Goal: Feedback & Contribution: Contribute content

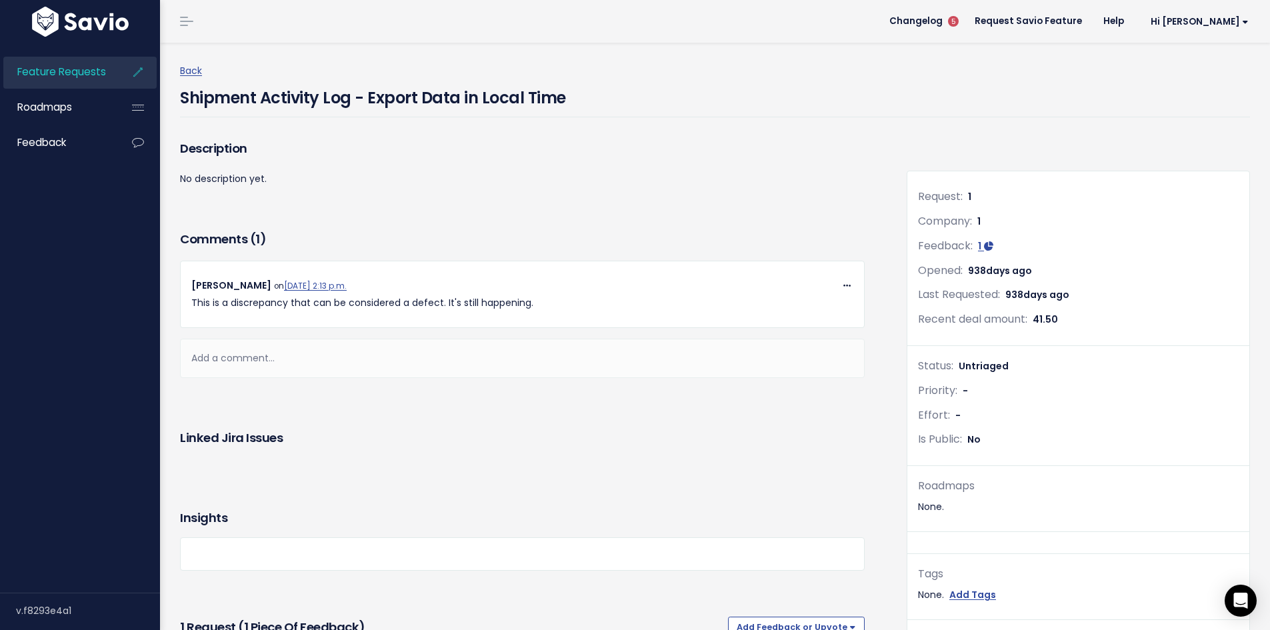
click at [67, 65] on span "Feature Requests" at bounding box center [61, 72] width 89 height 14
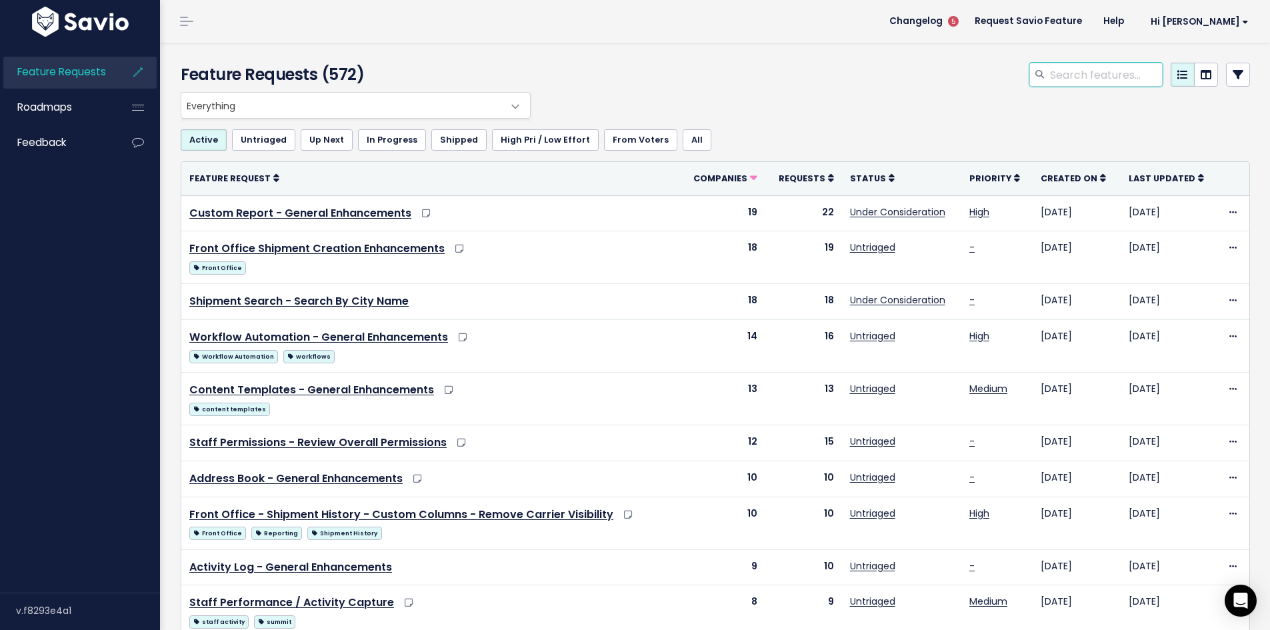
click at [1067, 76] on input "search" at bounding box center [1106, 75] width 114 height 24
type input "custom report"
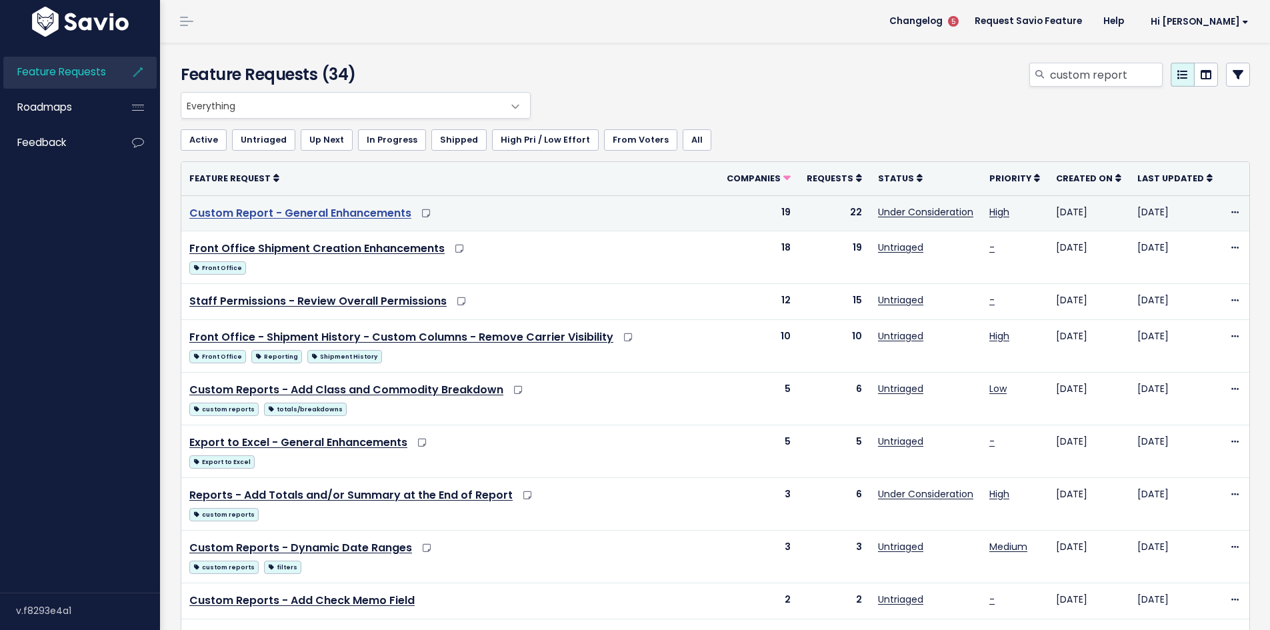
click at [304, 212] on link "Custom Report - General Enhancements" at bounding box center [300, 212] width 222 height 15
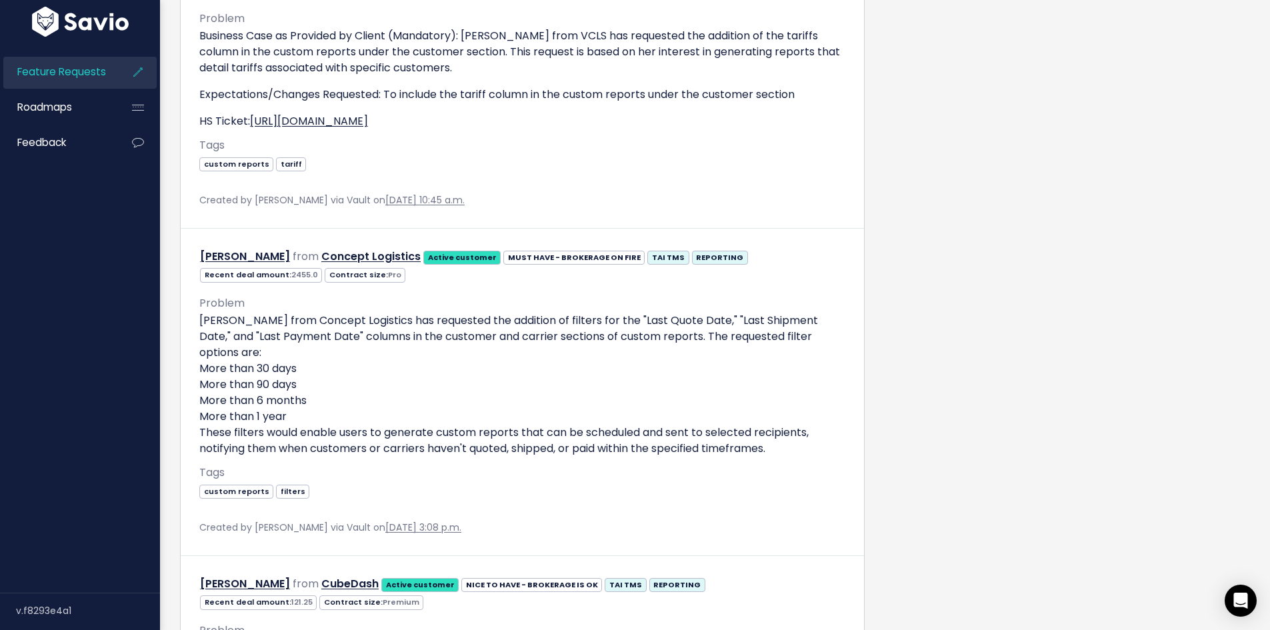
scroll to position [12800, 0]
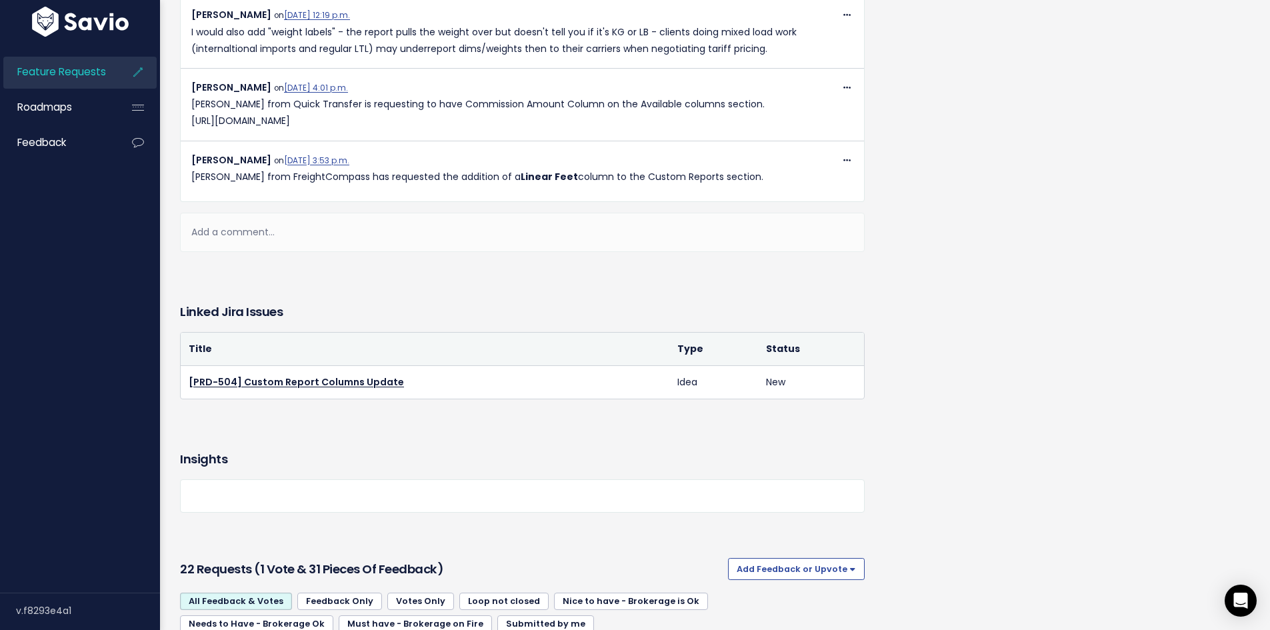
scroll to position [1467, 0]
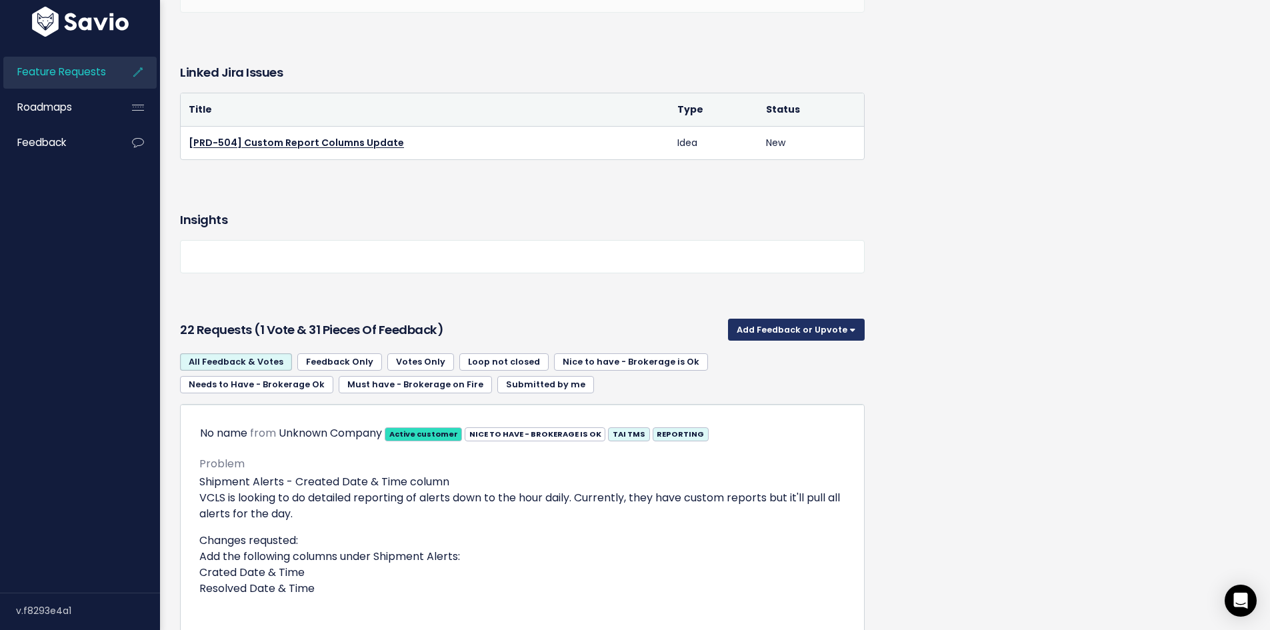
click at [814, 340] on button "Add Feedback or Upvote" at bounding box center [796, 329] width 137 height 21
click at [775, 397] on link "Add Feedback" at bounding box center [796, 390] width 126 height 26
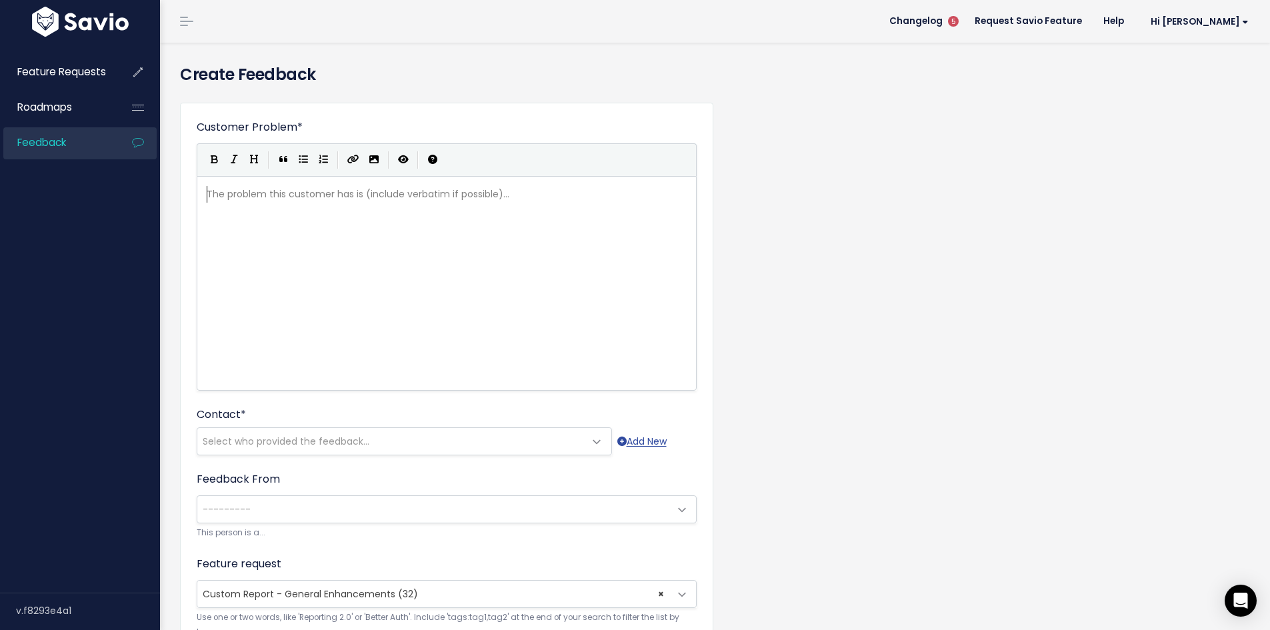
scroll to position [5, 0]
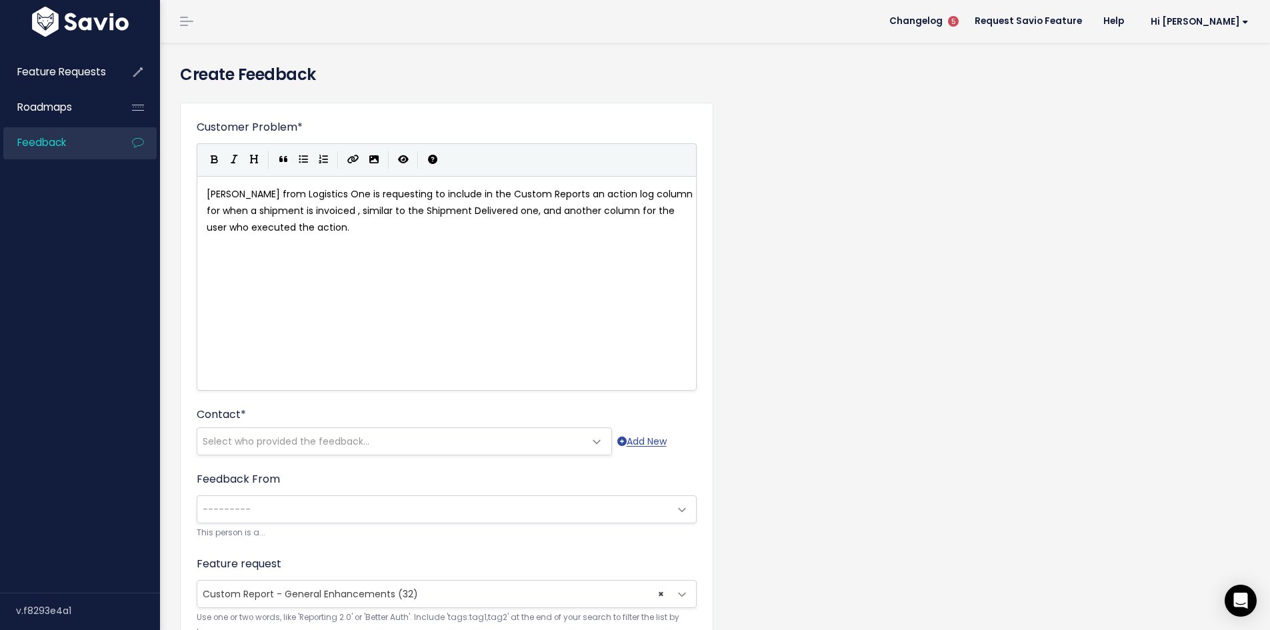
click at [479, 298] on div "xxxxxxxxxx Jonathan Madden from Logistics One is requesting to include in the C…" at bounding box center [463, 299] width 519 height 233
click at [375, 161] on icon "Import an image" at bounding box center [373, 159] width 9 height 9
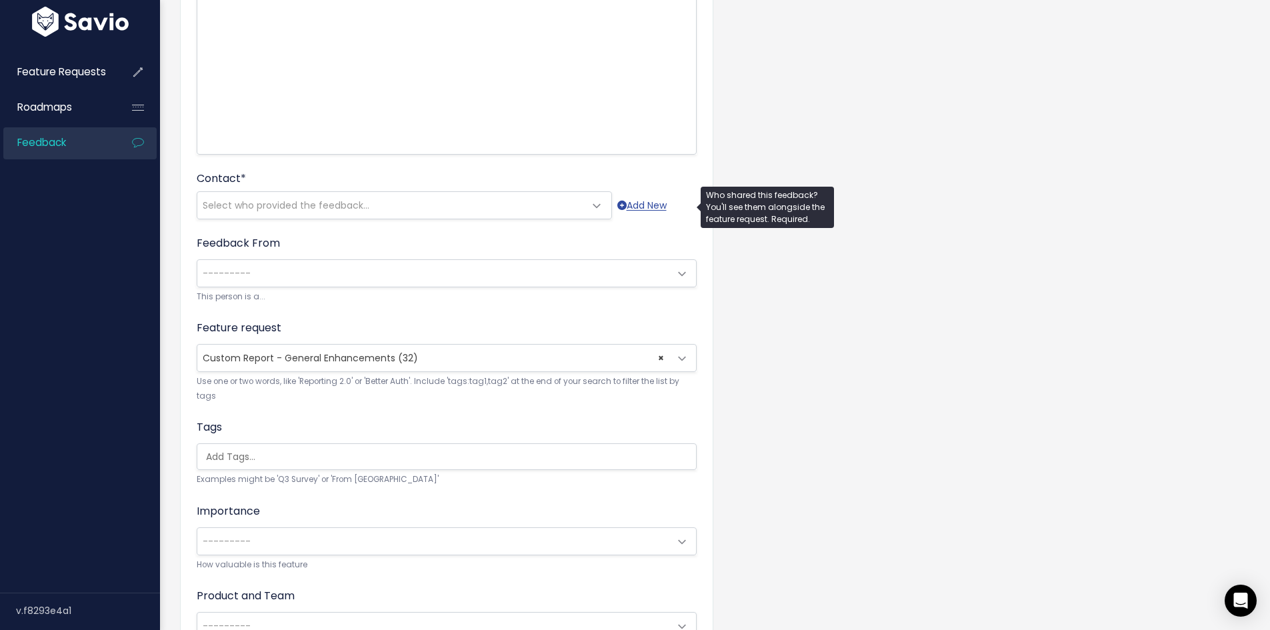
scroll to position [333, 0]
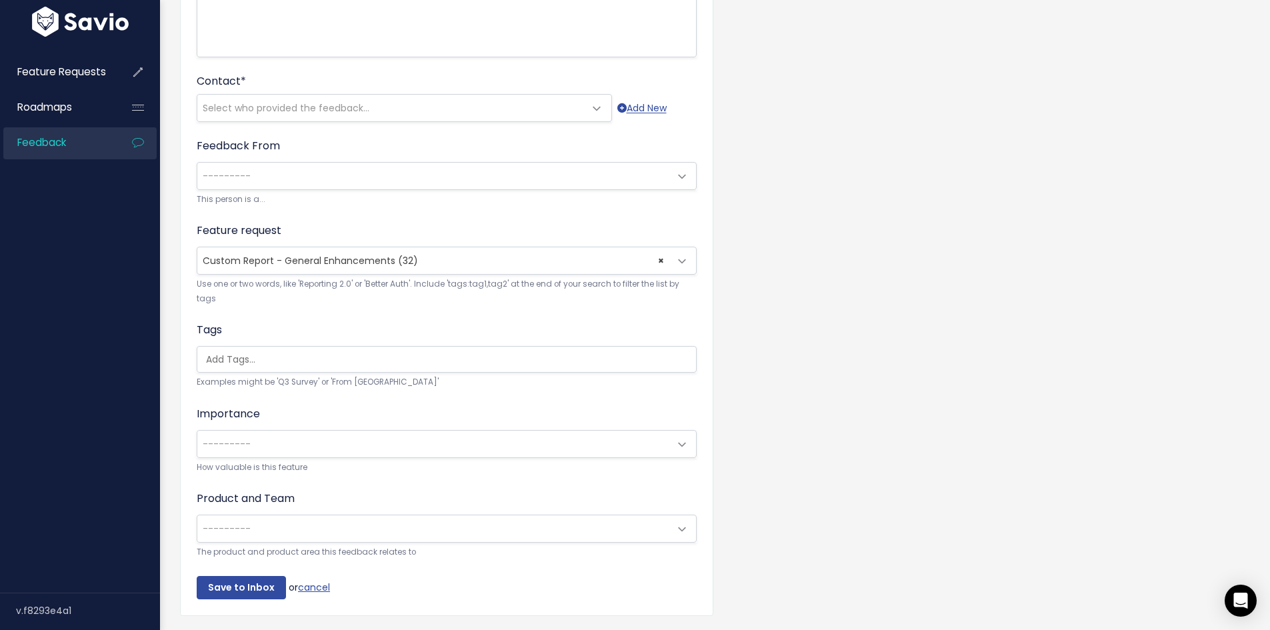
click at [456, 117] on span "Select who provided the feedback..." at bounding box center [390, 108] width 387 height 27
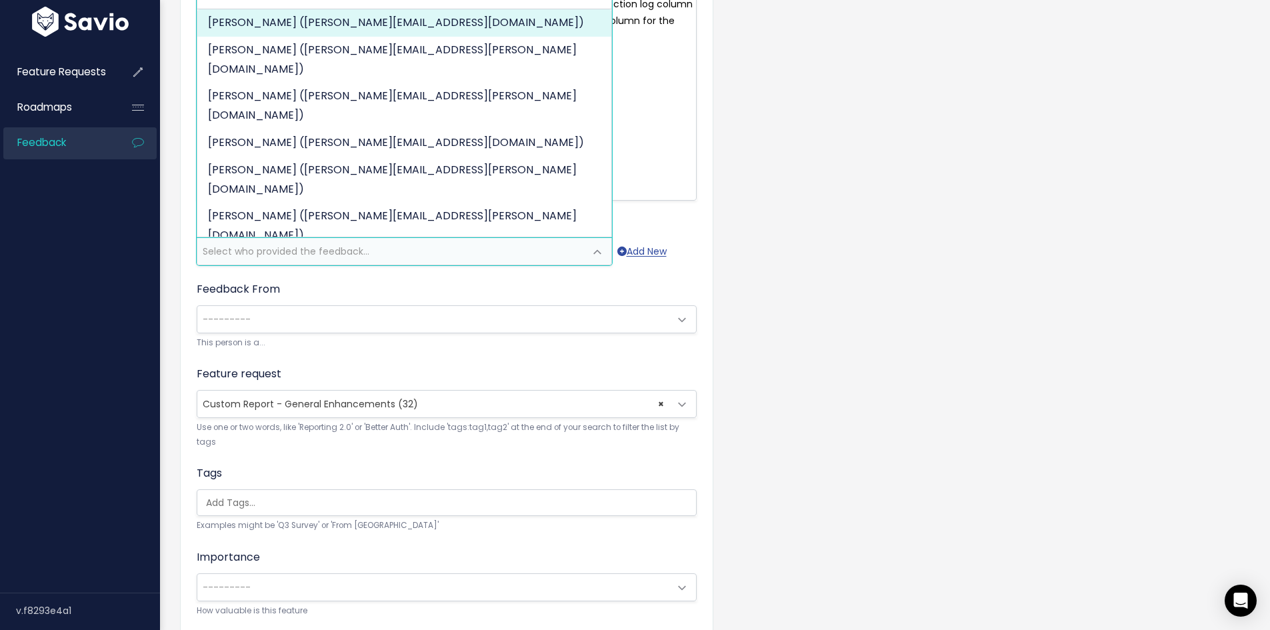
scroll to position [0, 0]
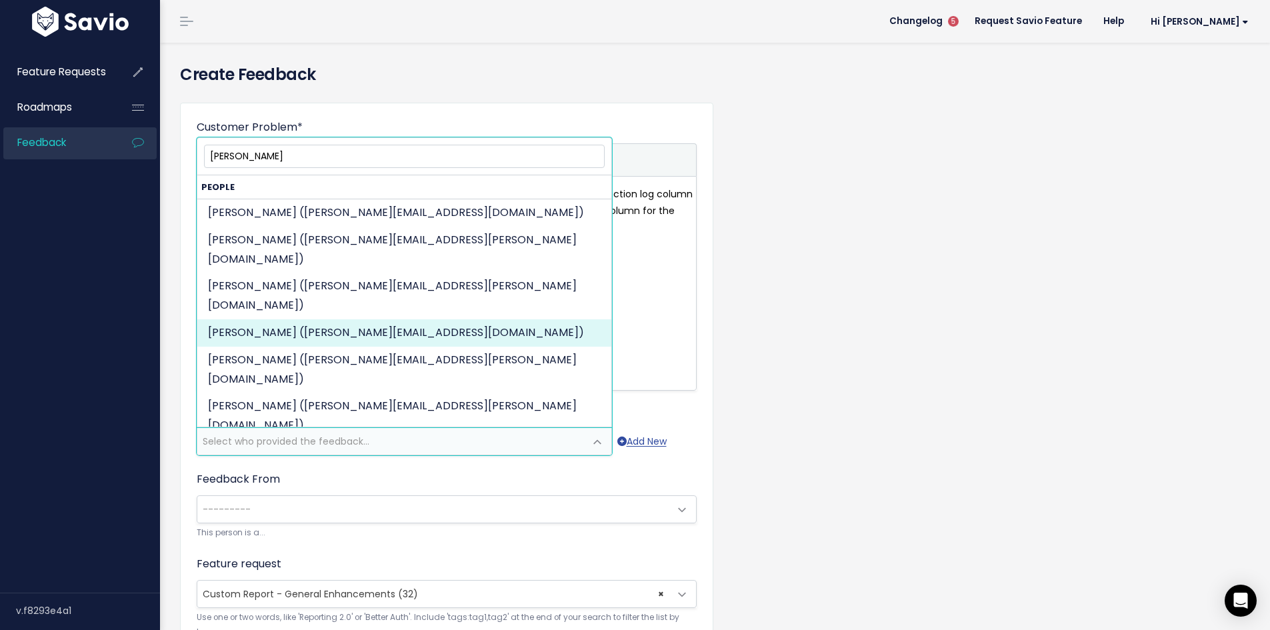
type input "johnathan"
click at [792, 259] on div "Customer Problem * Jonathan Madden from Logistics One is requesting to include …" at bounding box center [715, 536] width 1090 height 888
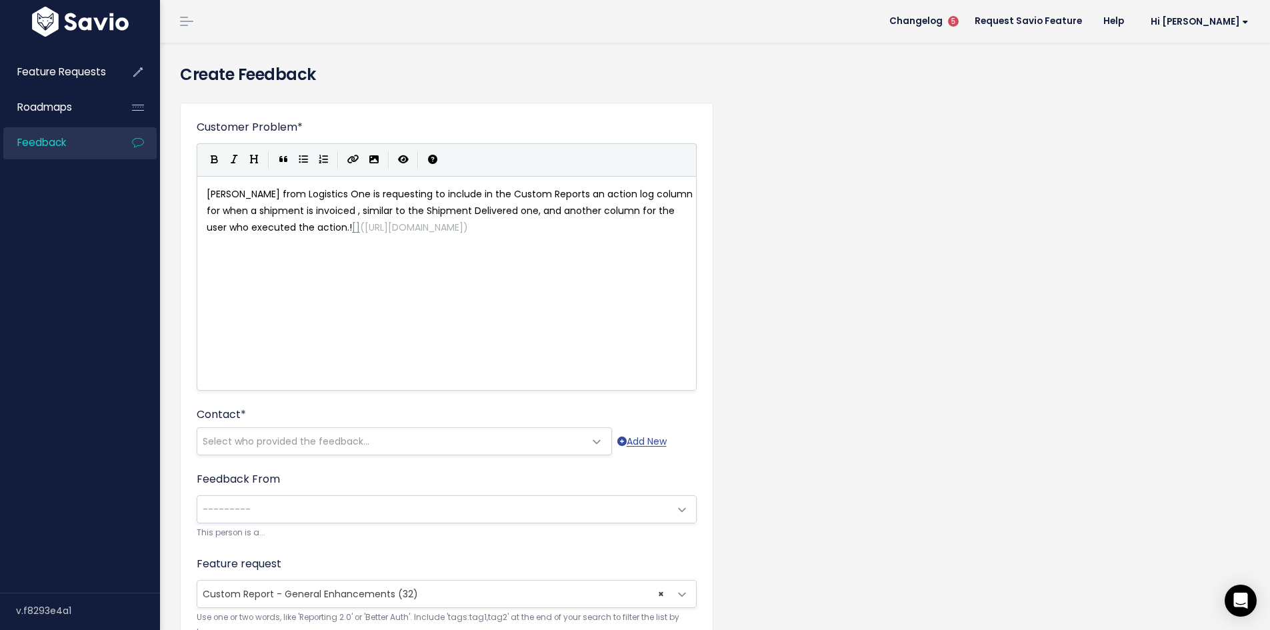
click at [219, 193] on span "Jonathan Madden from Logistics One is requesting to include in the Custom Repor…" at bounding box center [451, 210] width 489 height 47
type textarea "Jonathan"
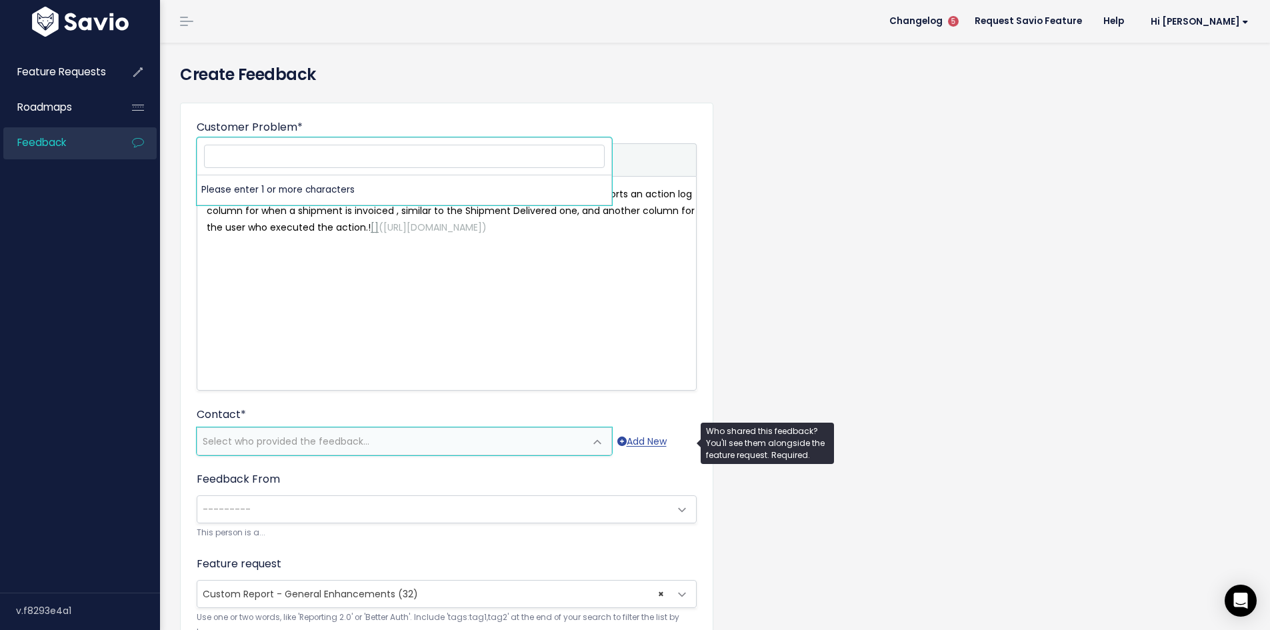
click at [333, 441] on span "Select who provided the feedback..." at bounding box center [286, 441] width 167 height 13
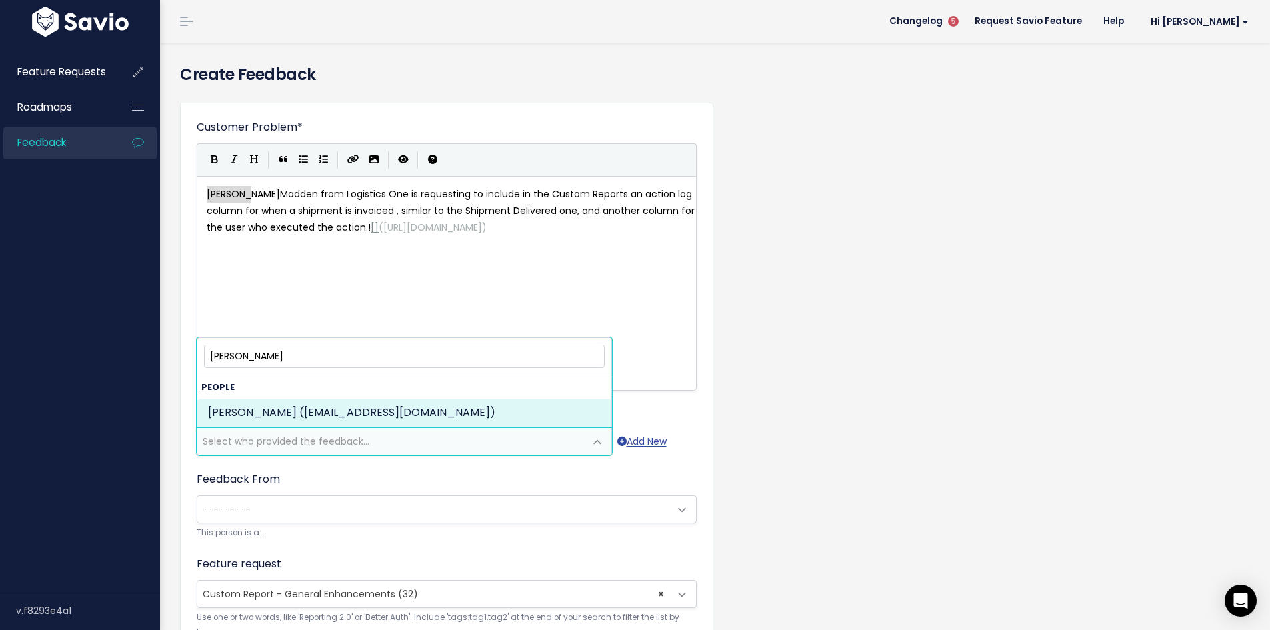
type input "Jonathan madden"
select select "ACTIVE"
select select "89734801"
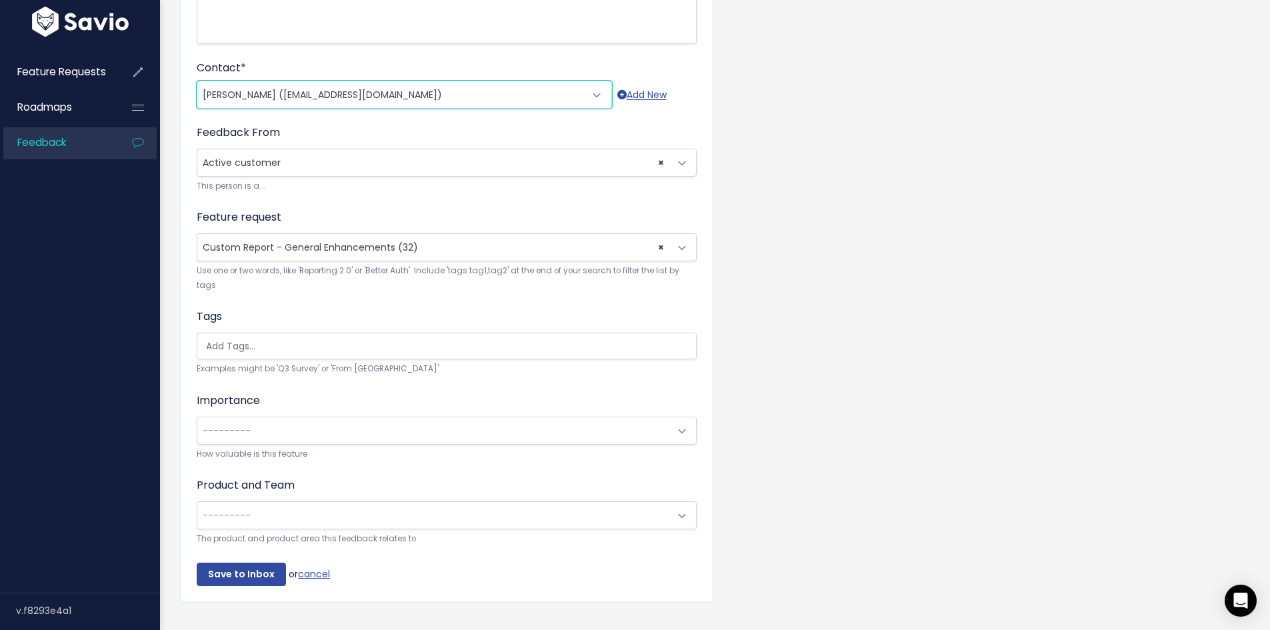
scroll to position [315, 0]
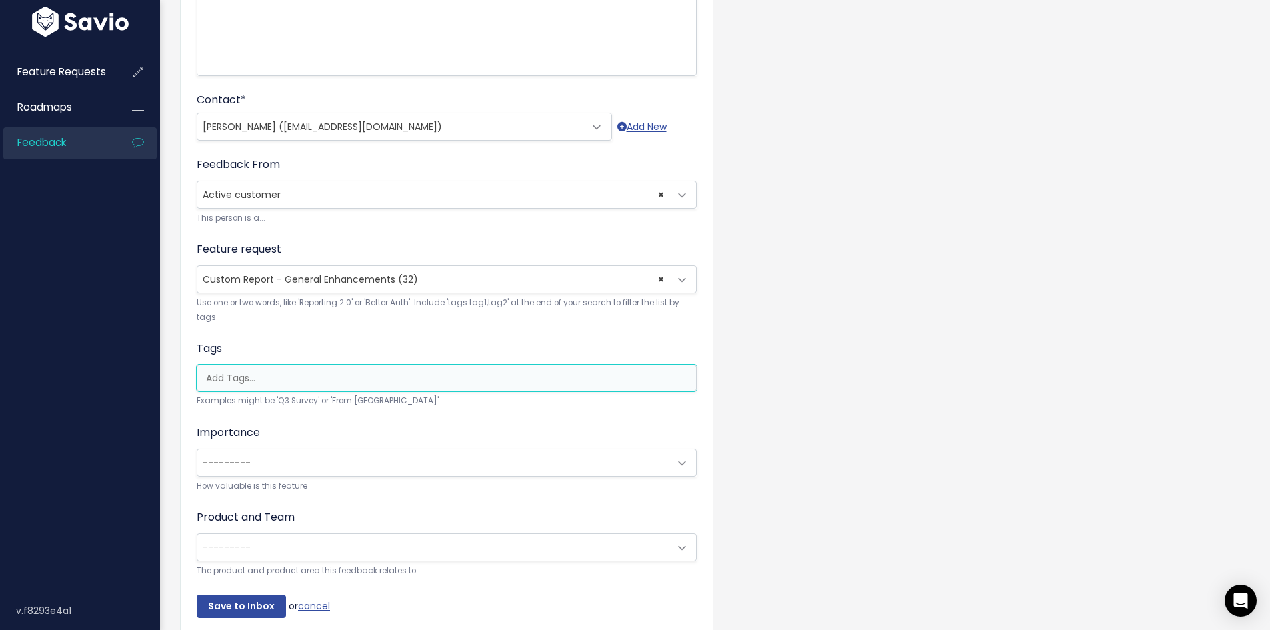
click at [365, 373] on input "search" at bounding box center [450, 378] width 499 height 14
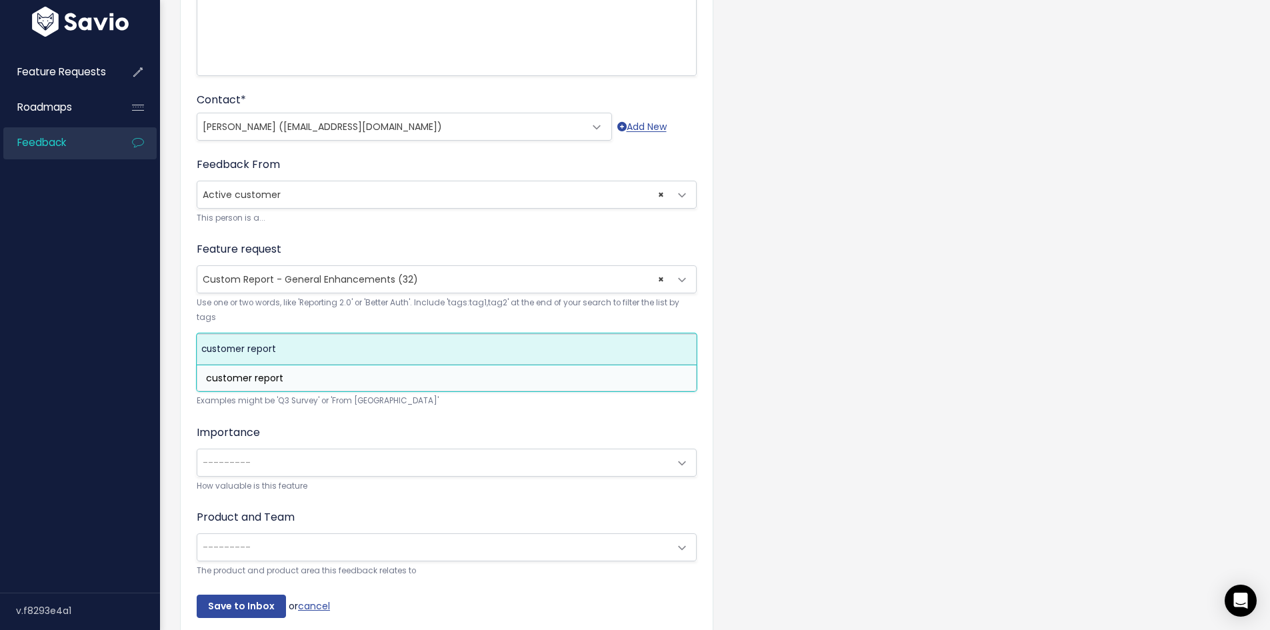
type input "customer report"
select select "10891"
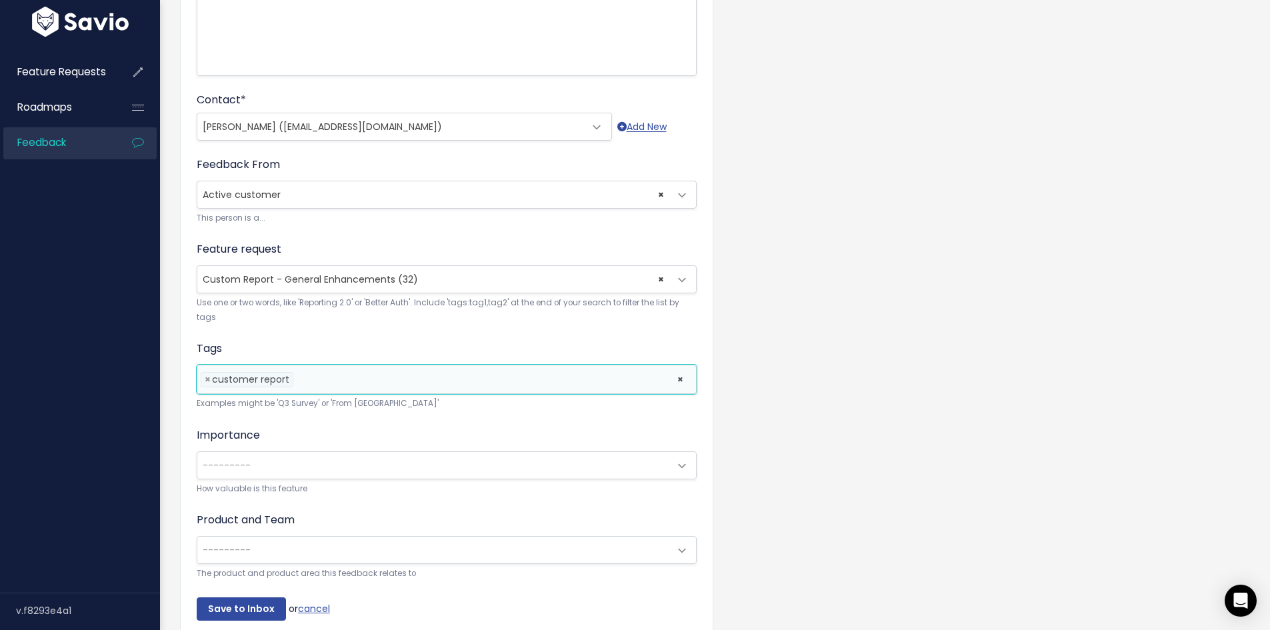
click at [380, 379] on li at bounding box center [482, 380] width 371 height 14
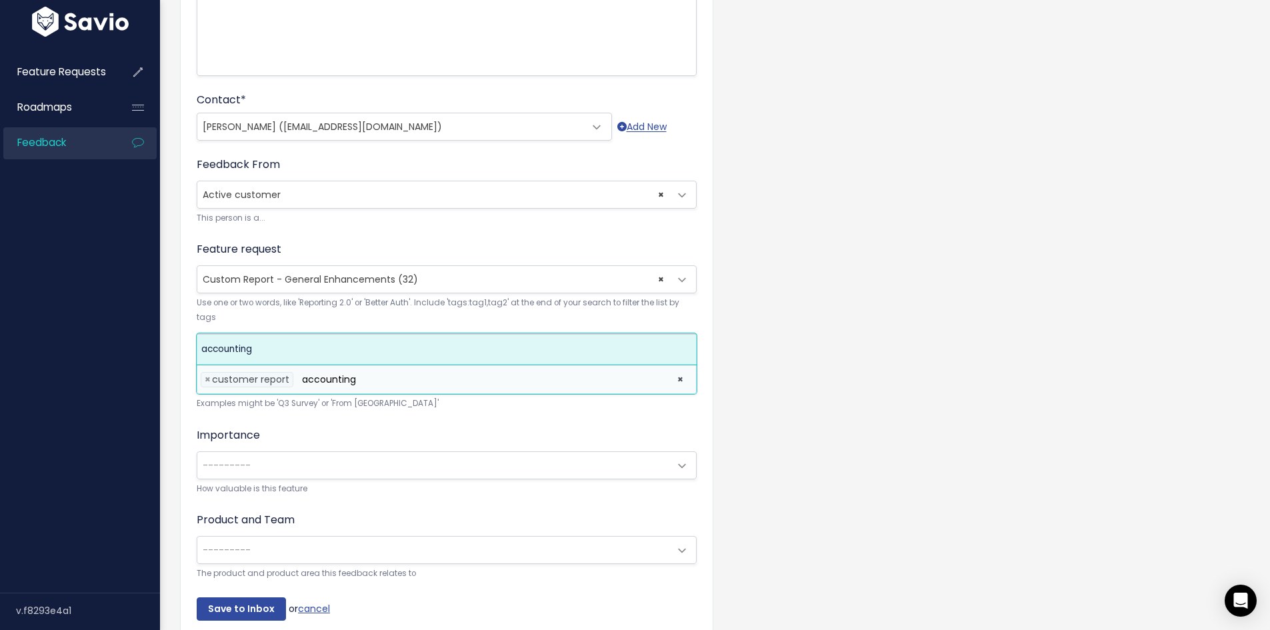
type input "accounting"
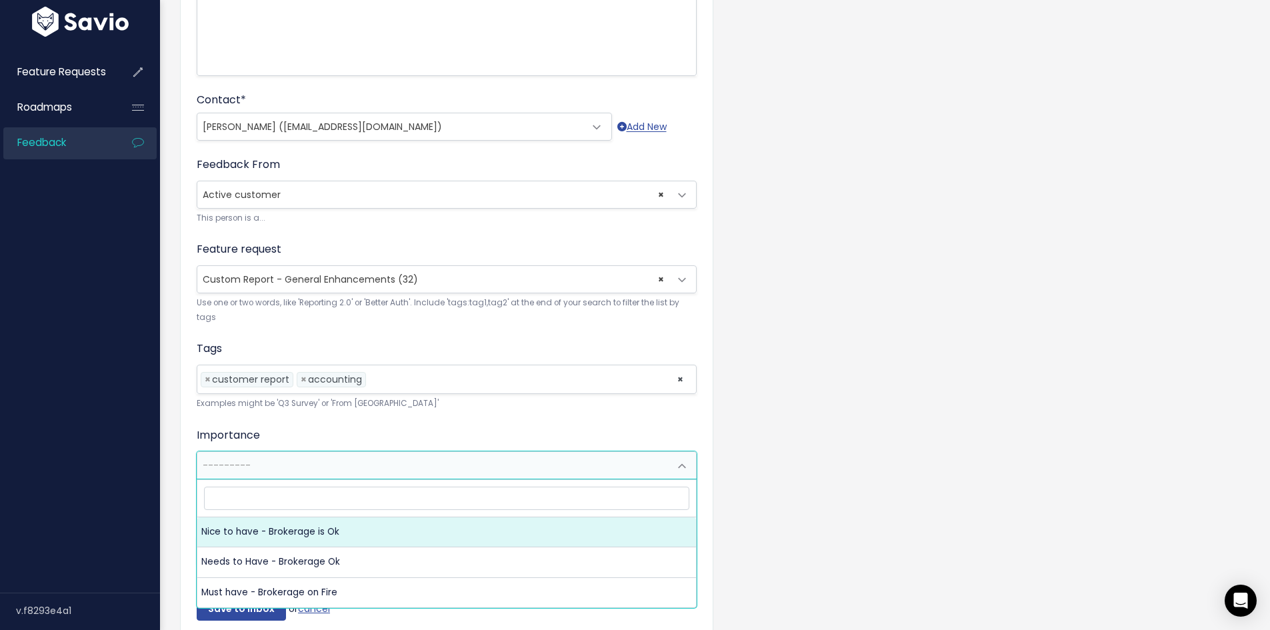
drag, startPoint x: 363, startPoint y: 463, endPoint x: 343, endPoint y: 481, distance: 27.4
click at [363, 464] on span "---------" at bounding box center [433, 465] width 472 height 27
select select "NICE_TO_HAVE"
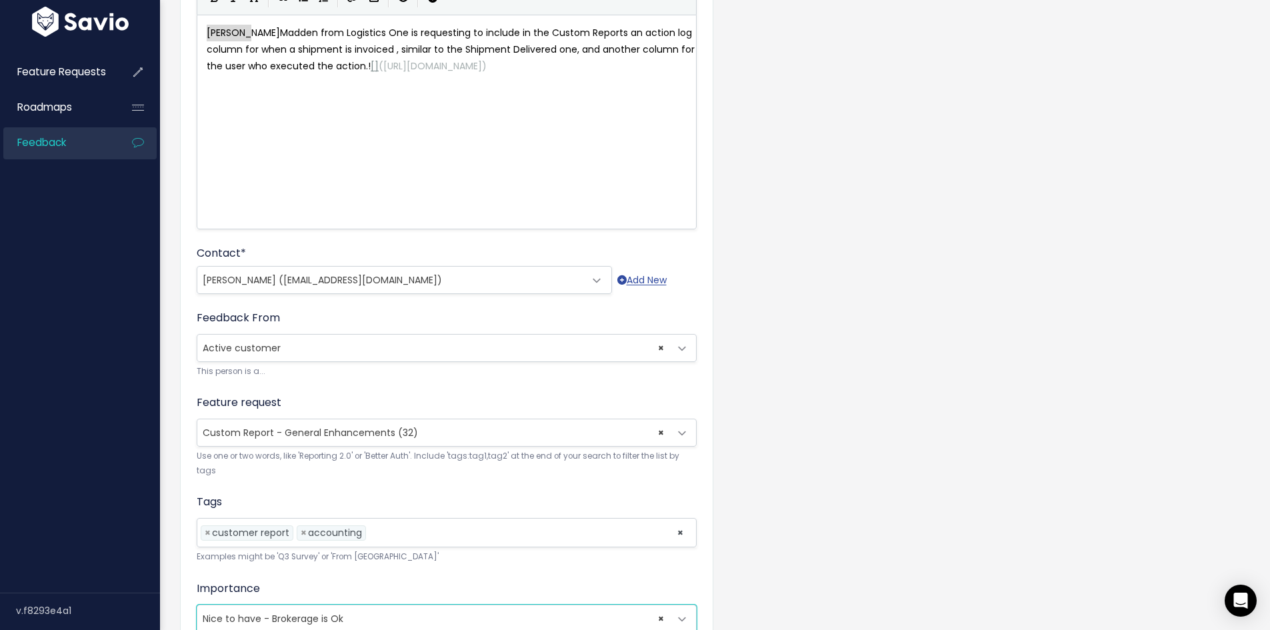
scroll to position [384, 0]
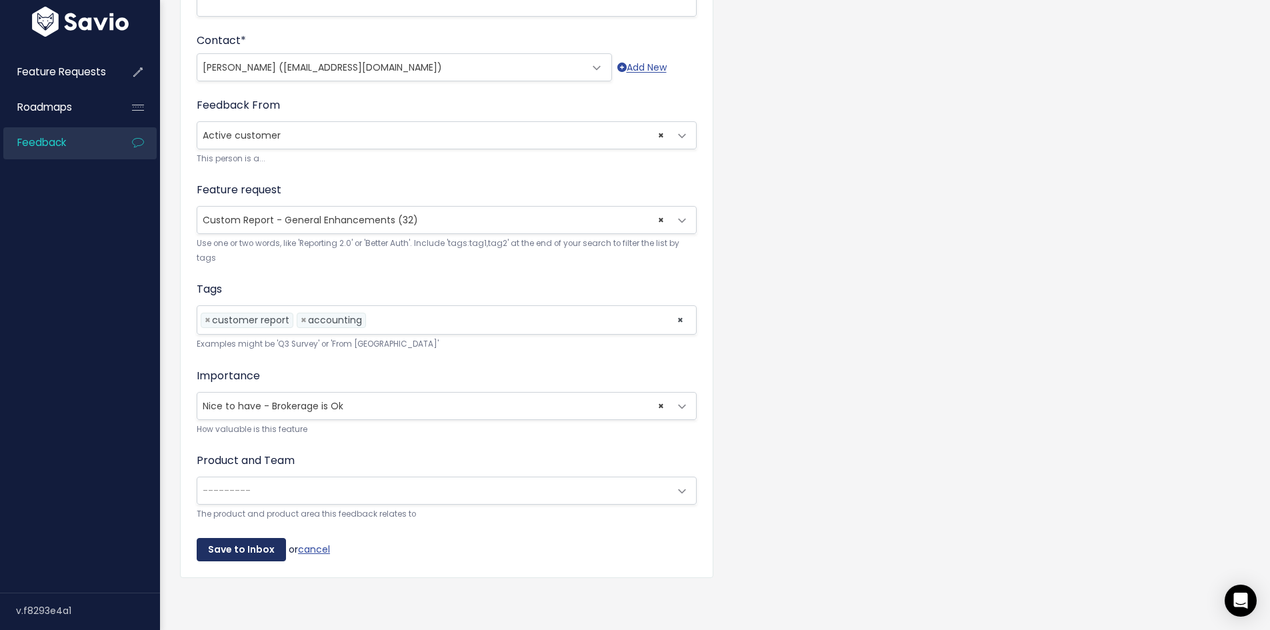
click at [237, 538] on input "Save to Inbox" at bounding box center [241, 550] width 89 height 24
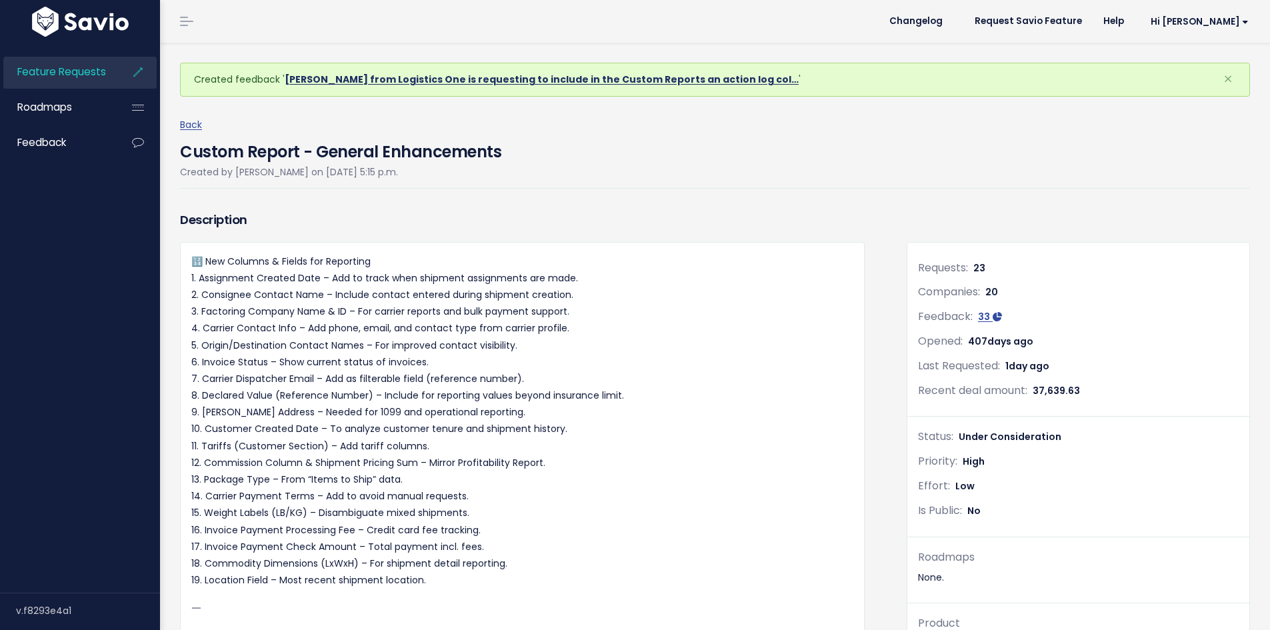
click at [603, 77] on link "Jonathan Madden from Logistics One is requesting to include in the Custom Repor…" at bounding box center [542, 79] width 514 height 13
